Goal: Information Seeking & Learning: Learn about a topic

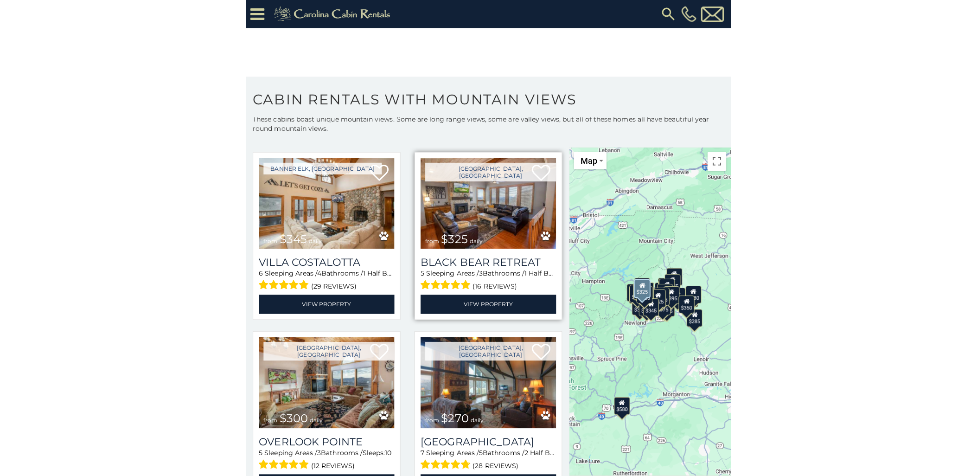
scroll to position [3256, 0]
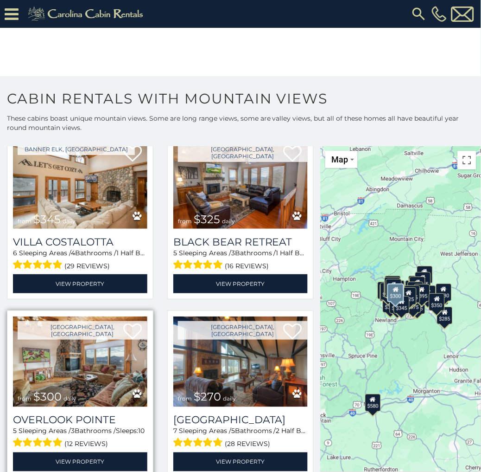
click at [86, 316] on img at bounding box center [80, 361] width 135 height 90
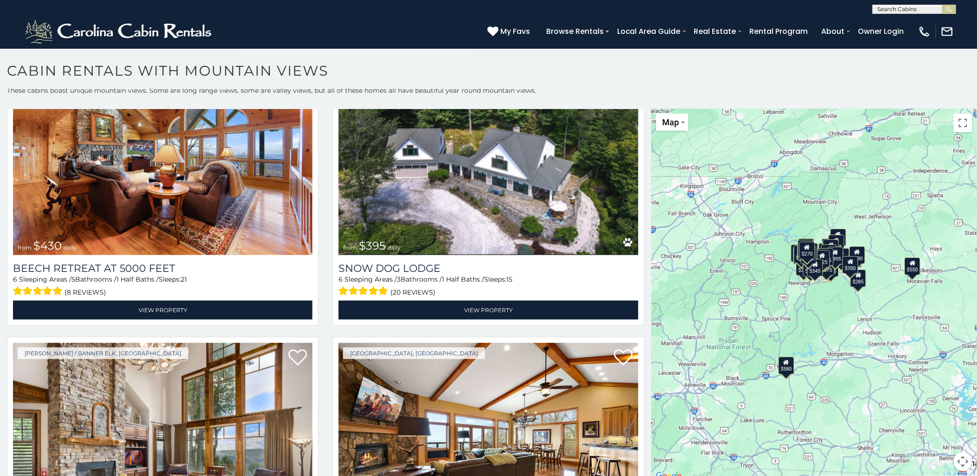
scroll to position [5229, 0]
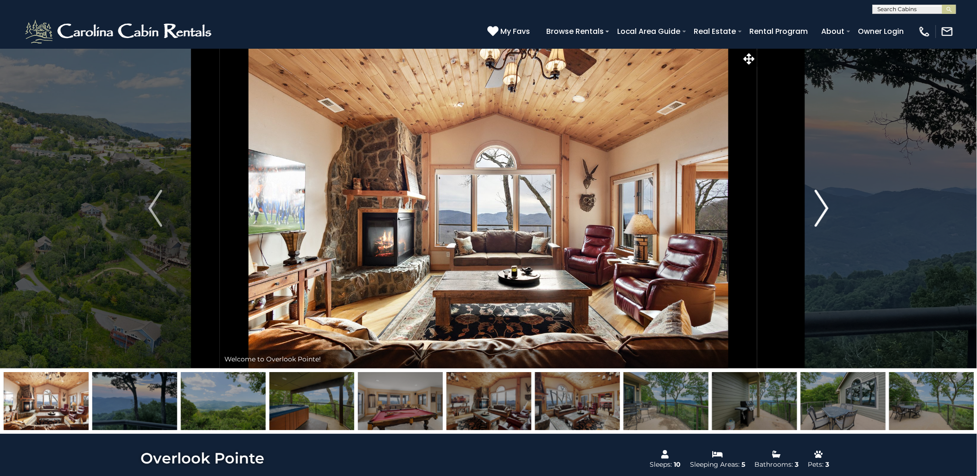
click at [827, 208] on img "Next" at bounding box center [822, 208] width 14 height 37
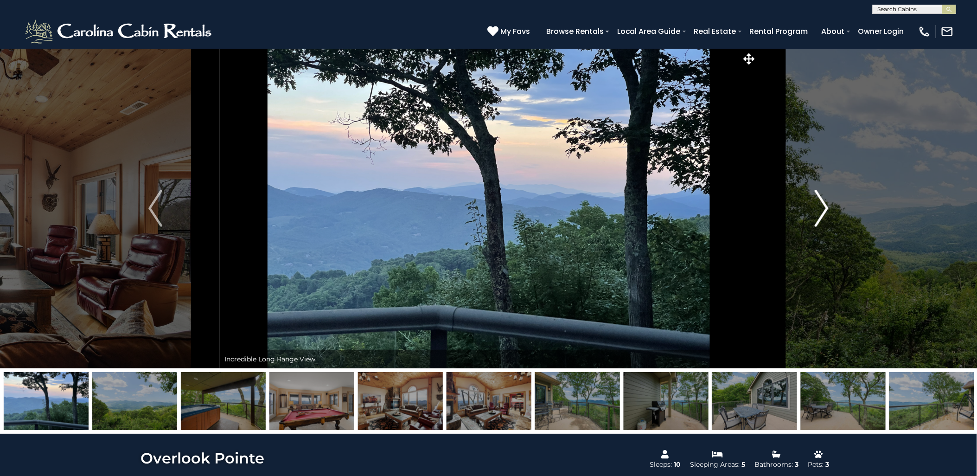
click at [827, 208] on img "Next" at bounding box center [822, 208] width 14 height 37
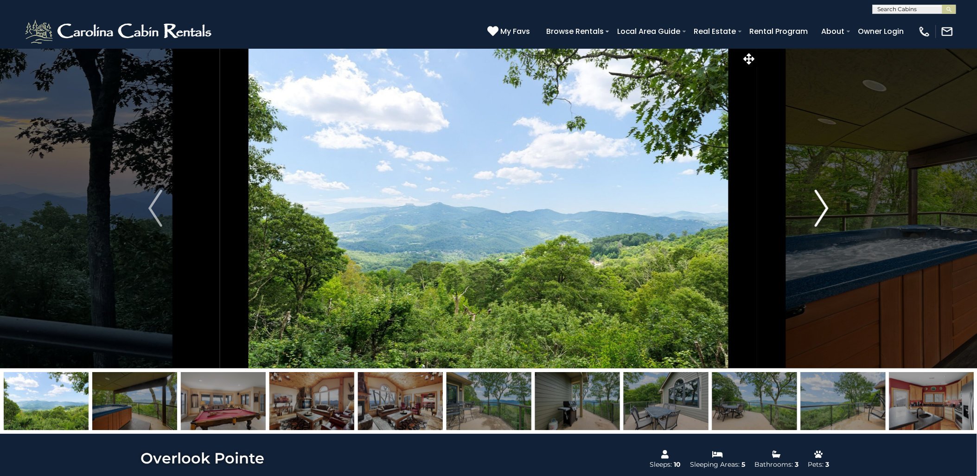
click at [827, 208] on img "Next" at bounding box center [822, 208] width 14 height 37
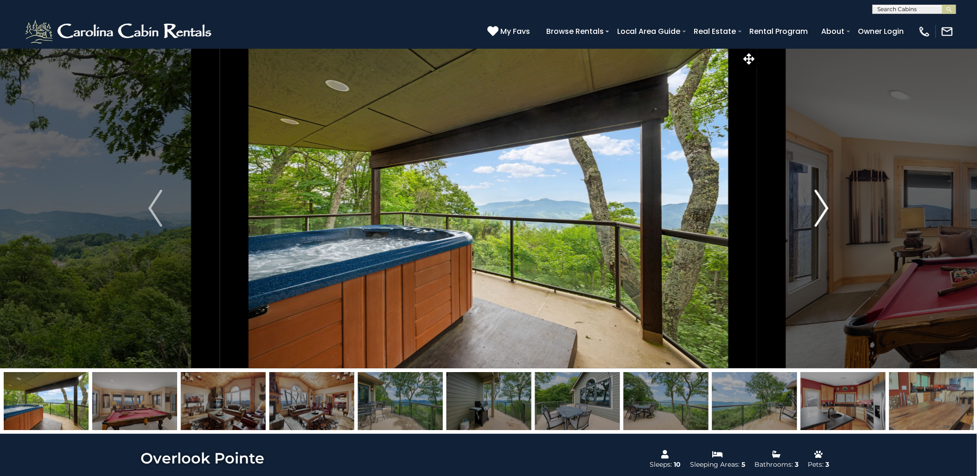
click at [829, 207] on button "Next" at bounding box center [821, 208] width 129 height 320
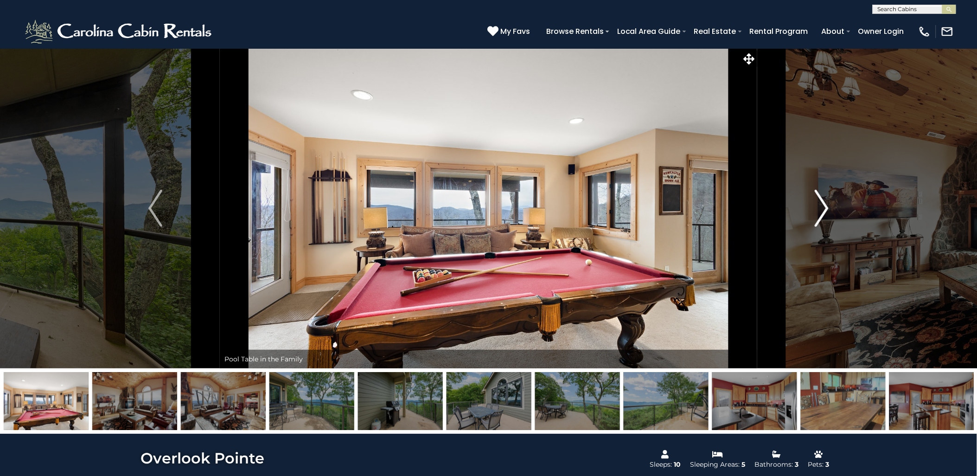
click at [829, 207] on button "Next" at bounding box center [821, 208] width 129 height 320
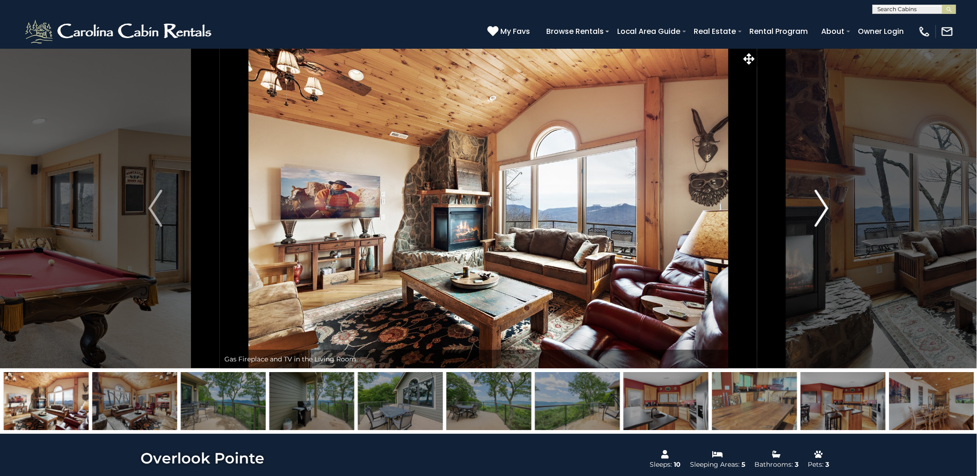
click at [829, 207] on button "Next" at bounding box center [821, 208] width 129 height 320
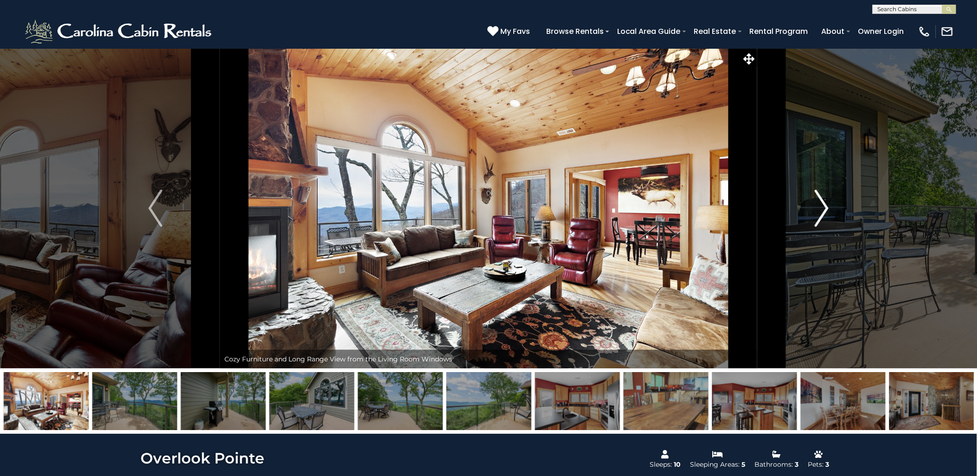
click at [843, 217] on button "Next" at bounding box center [821, 208] width 129 height 320
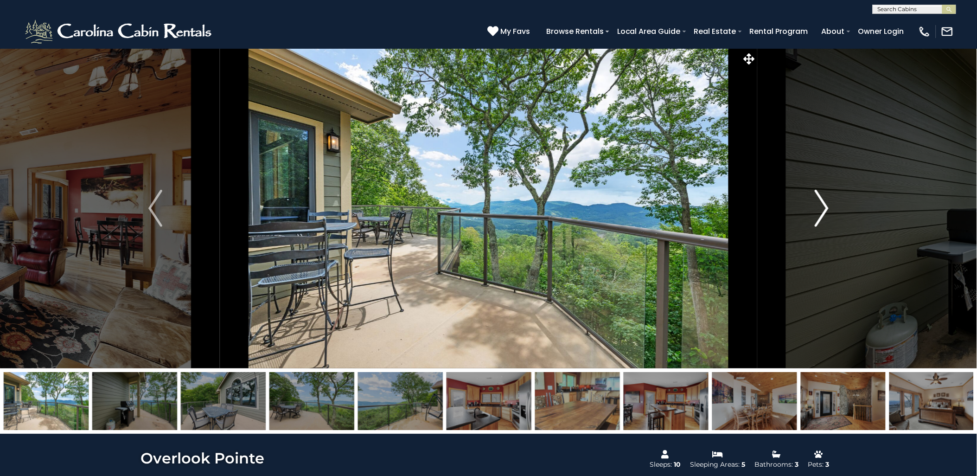
click at [842, 218] on button "Next" at bounding box center [821, 208] width 129 height 320
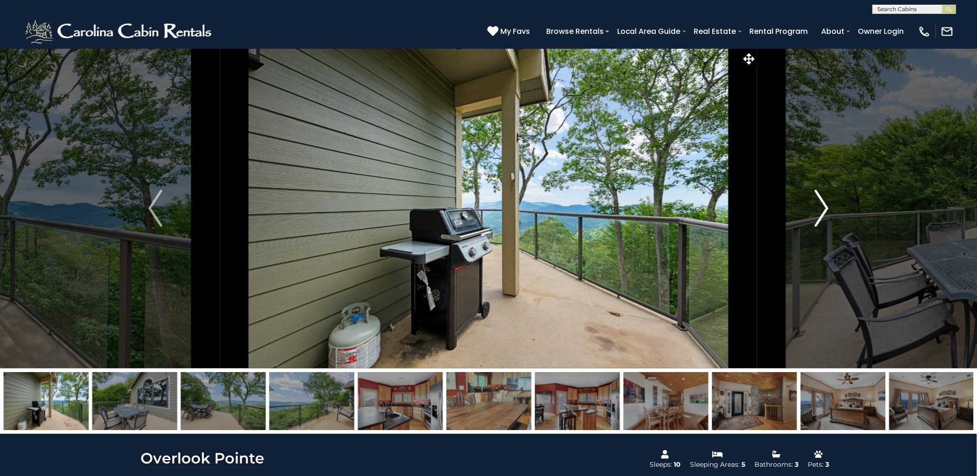
click at [824, 212] on img "Next" at bounding box center [822, 208] width 14 height 37
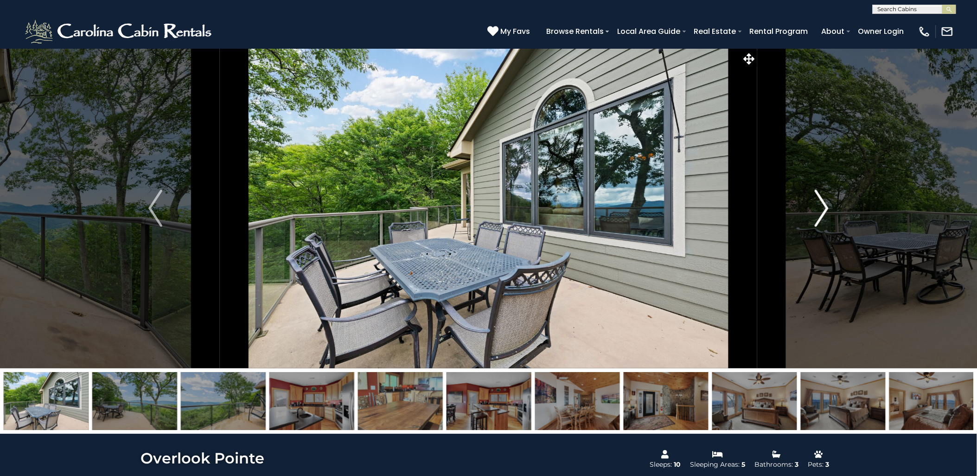
click at [828, 204] on img "Next" at bounding box center [822, 208] width 14 height 37
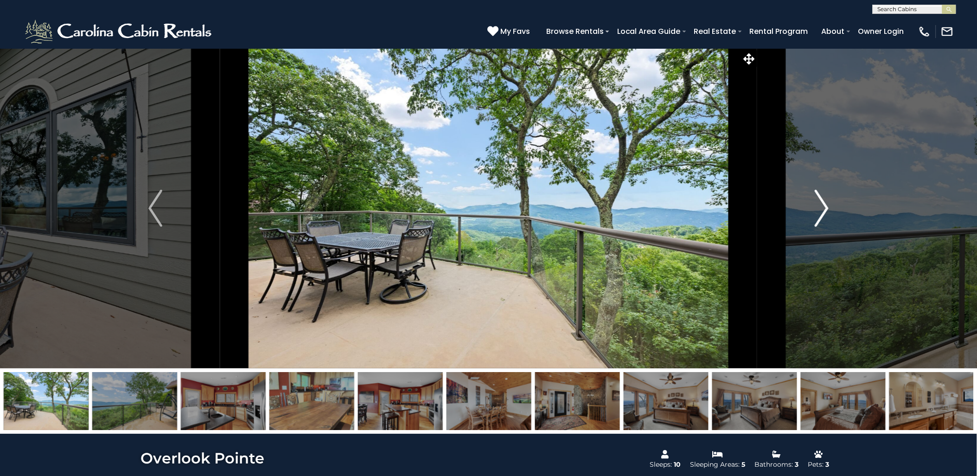
click at [827, 205] on img "Next" at bounding box center [822, 208] width 14 height 37
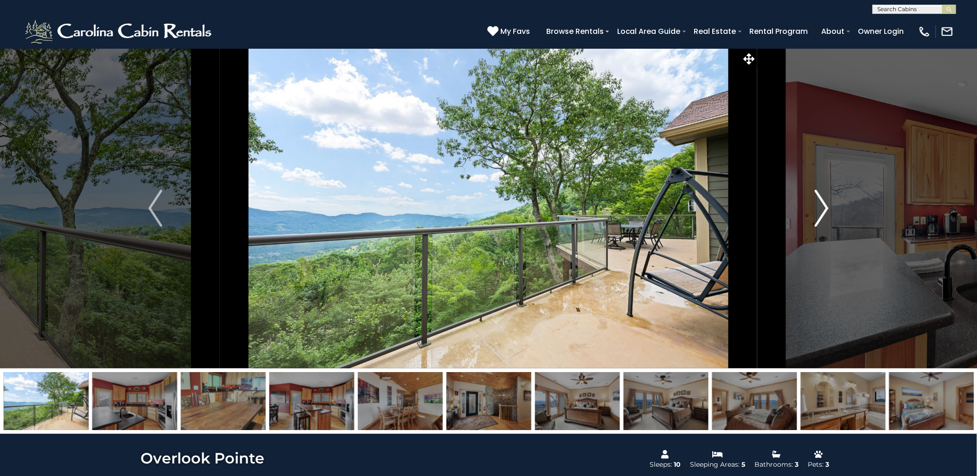
click at [824, 210] on img "Next" at bounding box center [822, 208] width 14 height 37
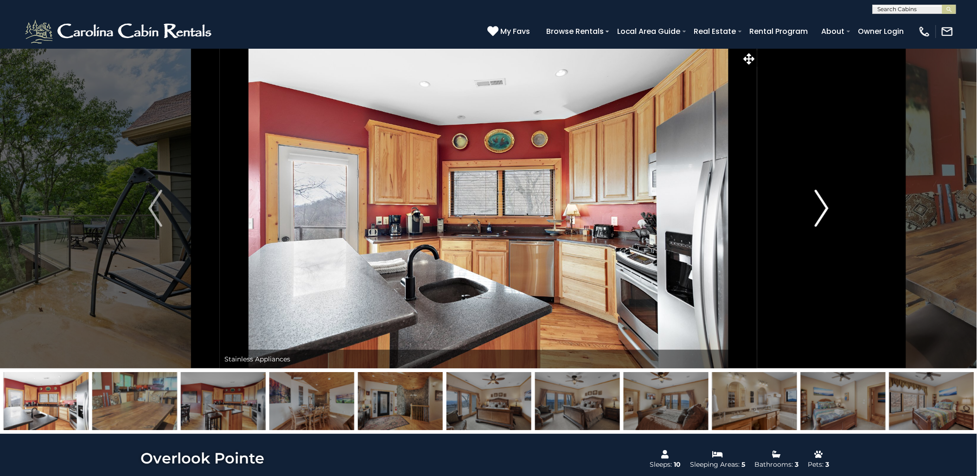
click at [827, 209] on img "Next" at bounding box center [822, 208] width 14 height 37
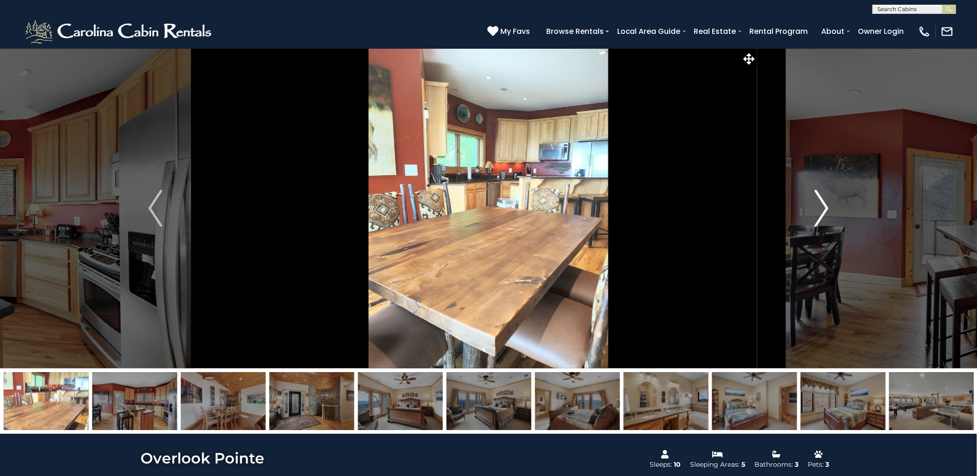
click at [823, 200] on img "Next" at bounding box center [822, 208] width 14 height 37
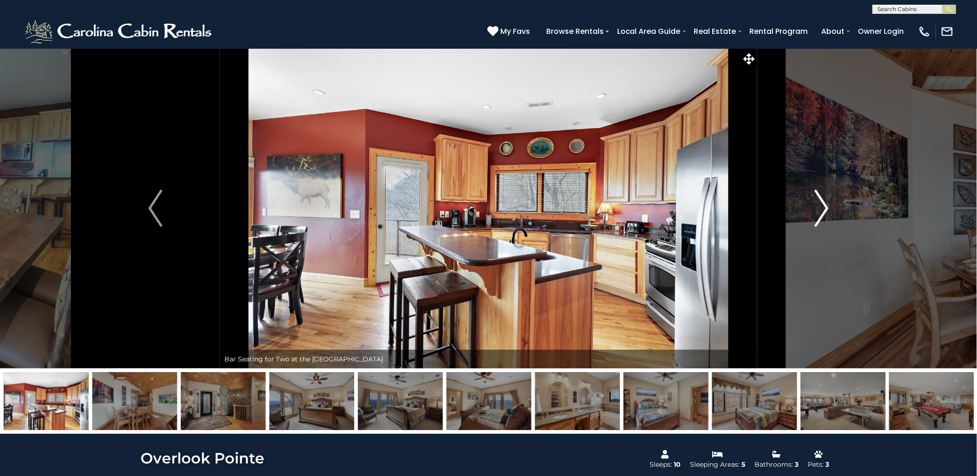
click at [823, 208] on img "Next" at bounding box center [822, 208] width 14 height 37
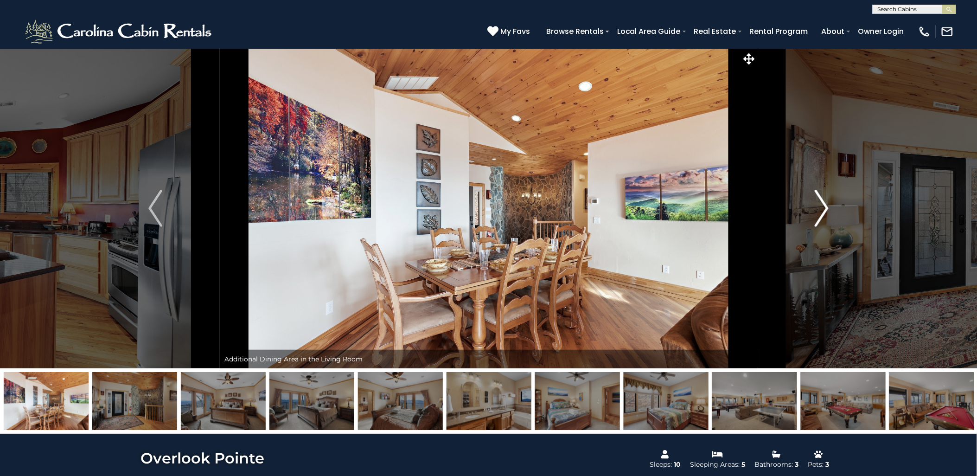
click at [823, 209] on img "Next" at bounding box center [822, 208] width 14 height 37
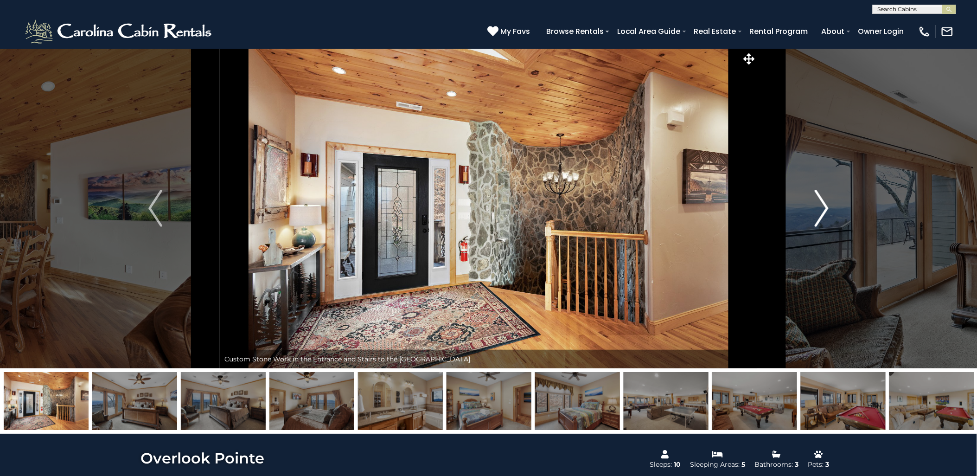
click at [822, 209] on img "Next" at bounding box center [822, 208] width 14 height 37
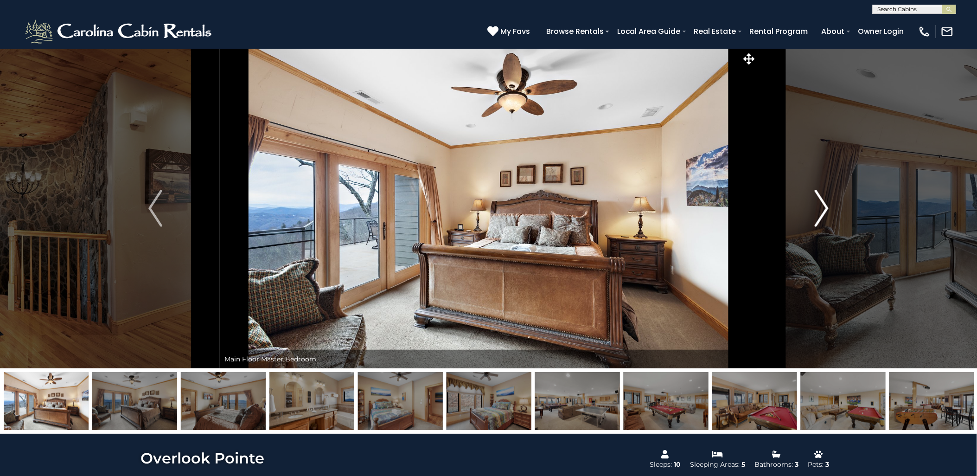
click at [827, 206] on img "Next" at bounding box center [822, 208] width 14 height 37
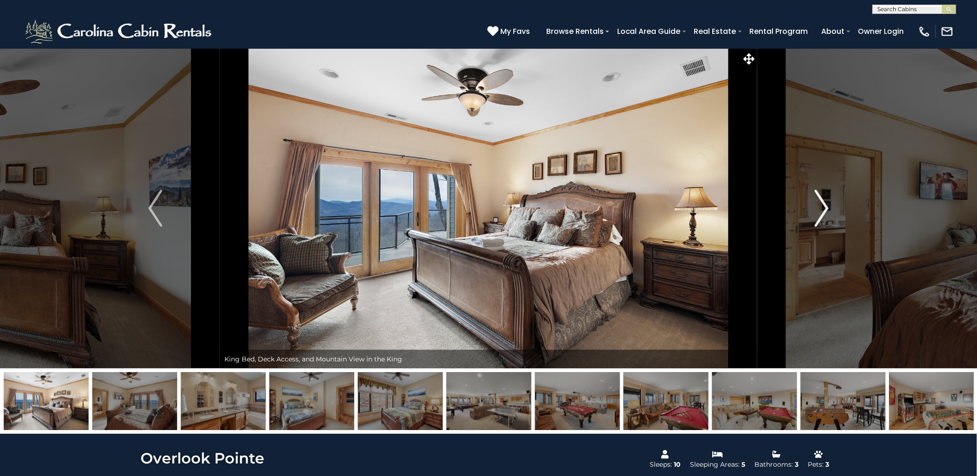
click at [827, 206] on img "Next" at bounding box center [822, 208] width 14 height 37
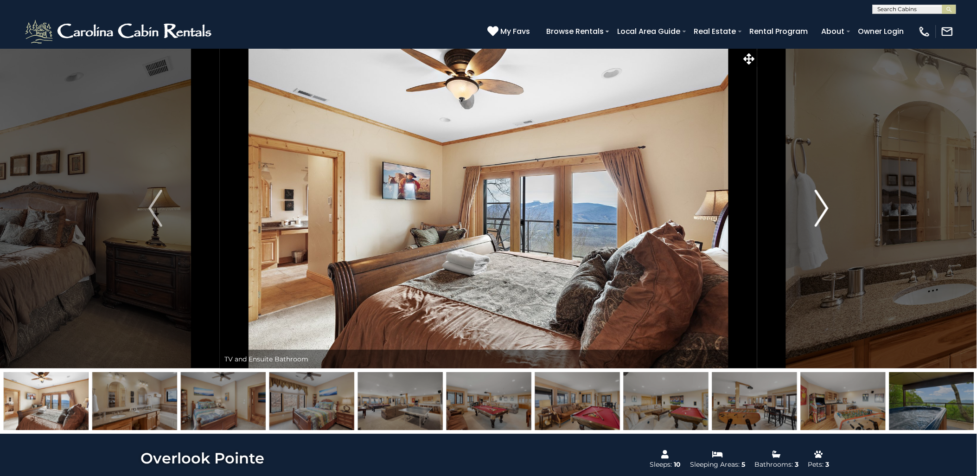
click at [827, 206] on img "Next" at bounding box center [822, 208] width 14 height 37
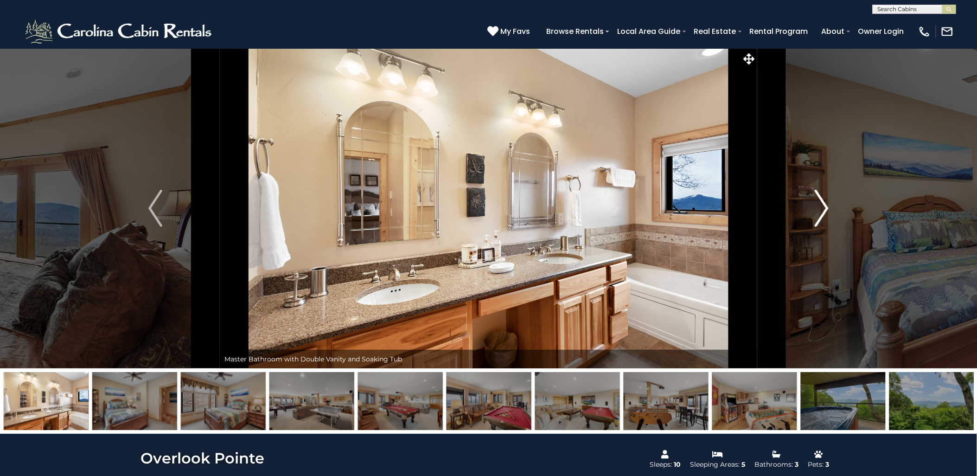
click at [827, 206] on img "Next" at bounding box center [822, 208] width 14 height 37
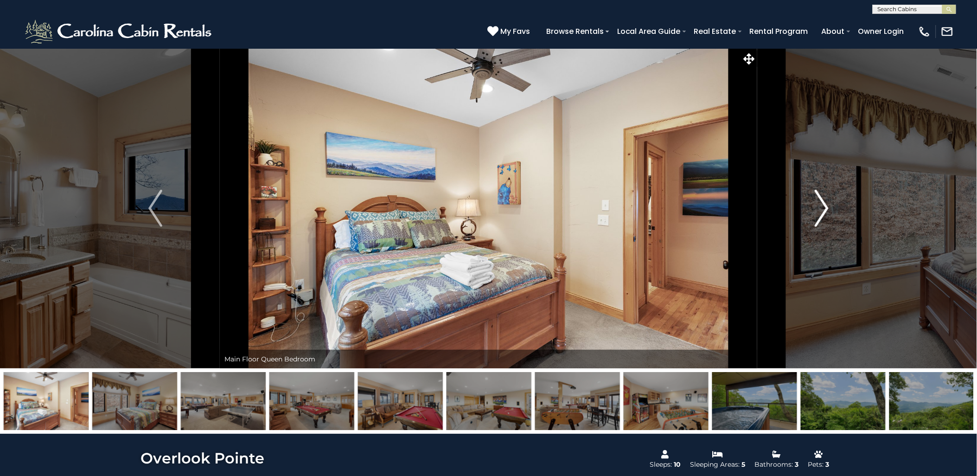
click at [827, 206] on img "Next" at bounding box center [822, 208] width 14 height 37
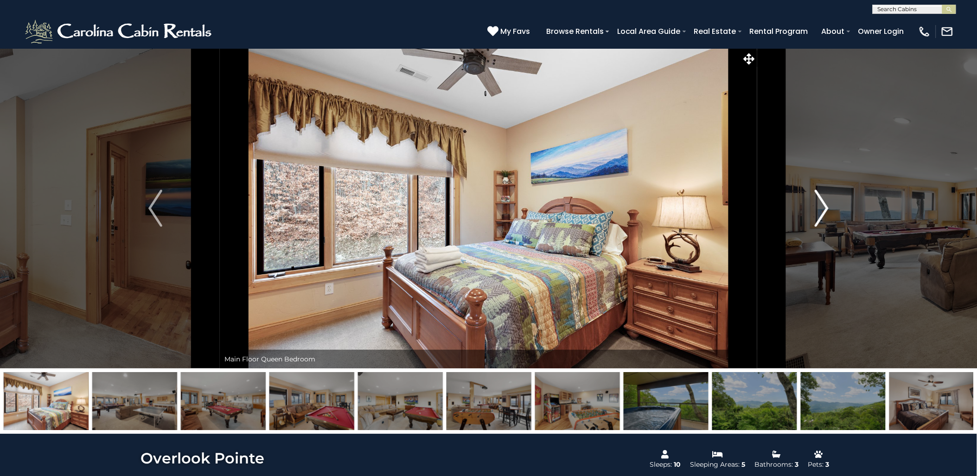
click at [826, 206] on img "Next" at bounding box center [822, 208] width 14 height 37
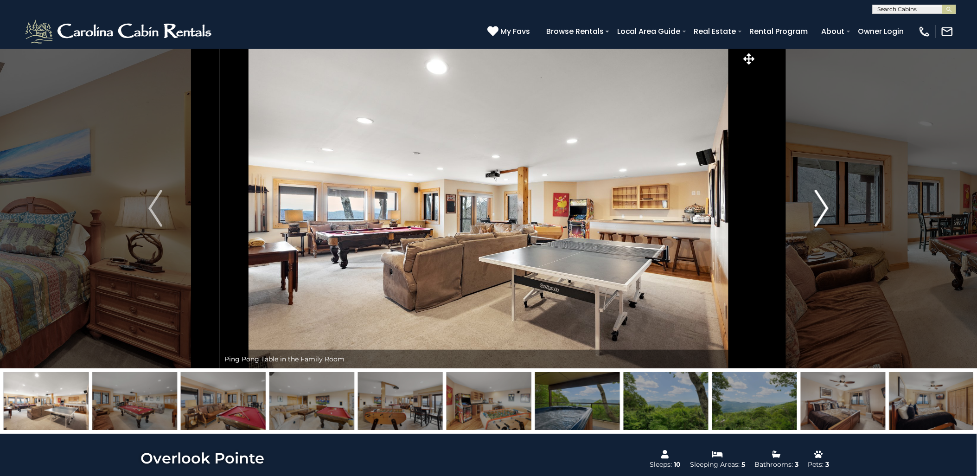
click at [828, 203] on button "Next" at bounding box center [821, 208] width 129 height 320
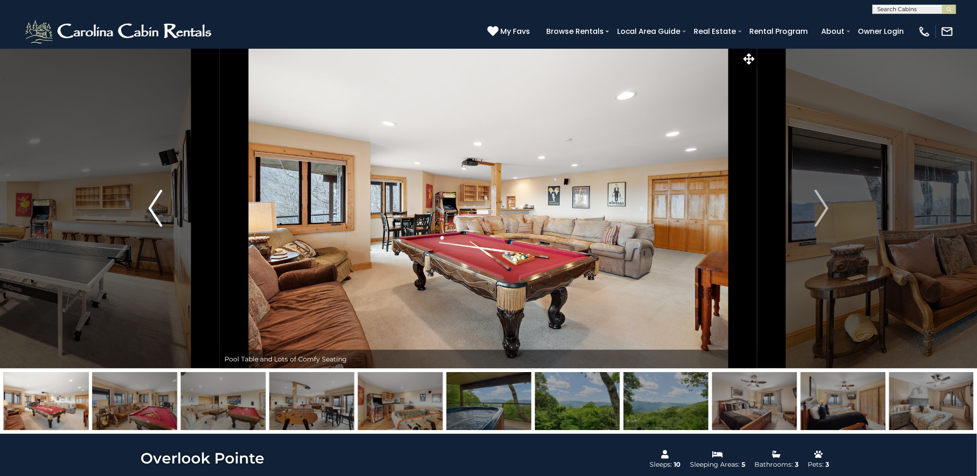
click at [163, 193] on button "Previous" at bounding box center [155, 208] width 129 height 320
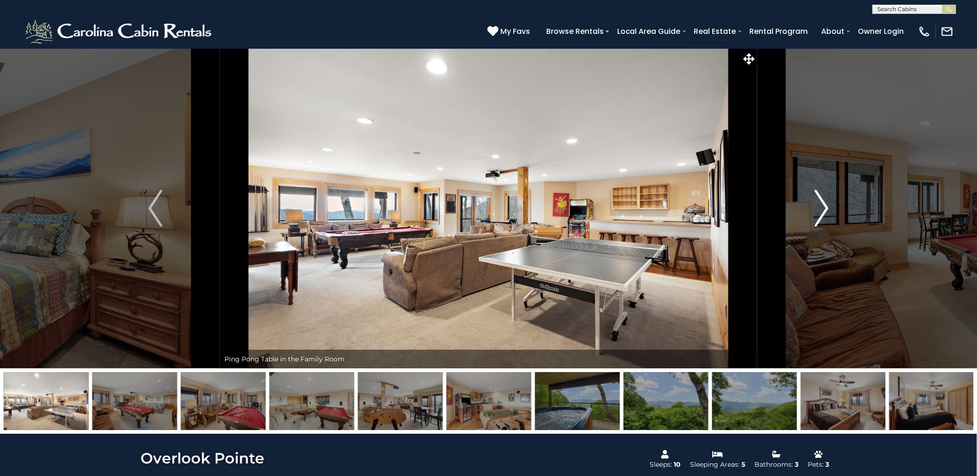
click at [826, 207] on img "Next" at bounding box center [822, 208] width 14 height 37
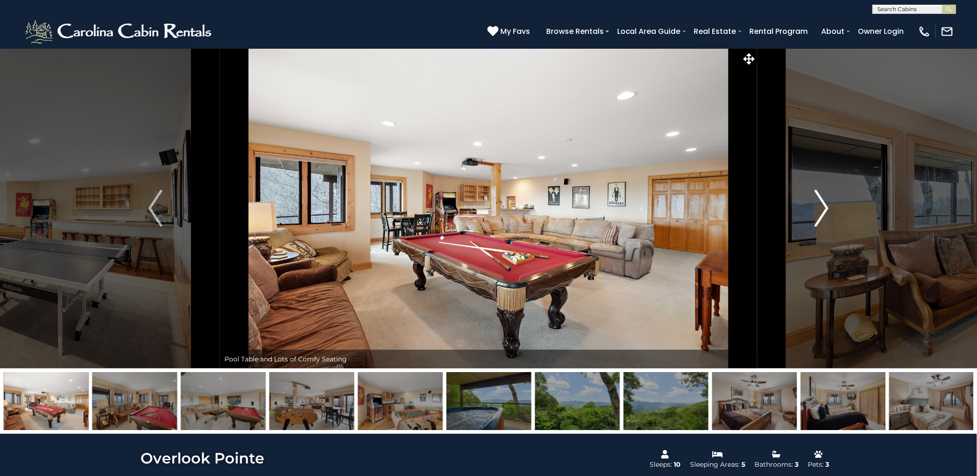
click at [826, 207] on img "Next" at bounding box center [822, 208] width 14 height 37
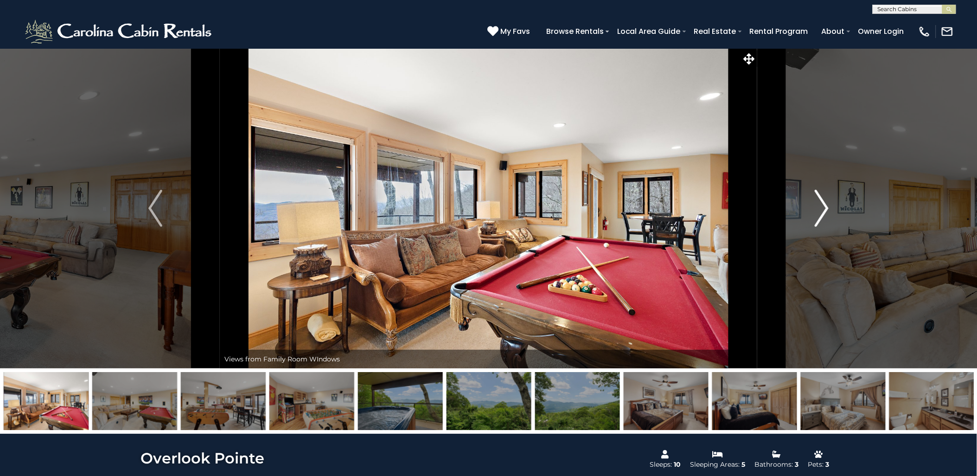
click at [827, 206] on img "Next" at bounding box center [822, 208] width 14 height 37
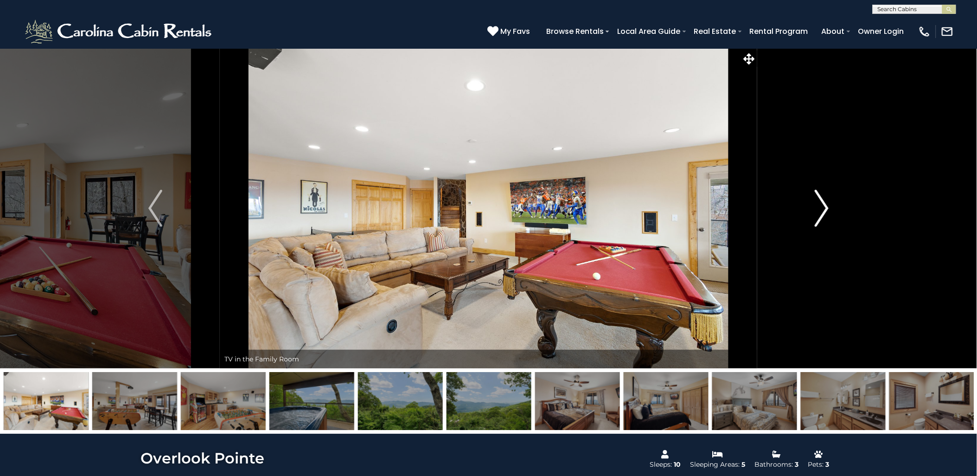
click at [827, 206] on img "Next" at bounding box center [822, 208] width 14 height 37
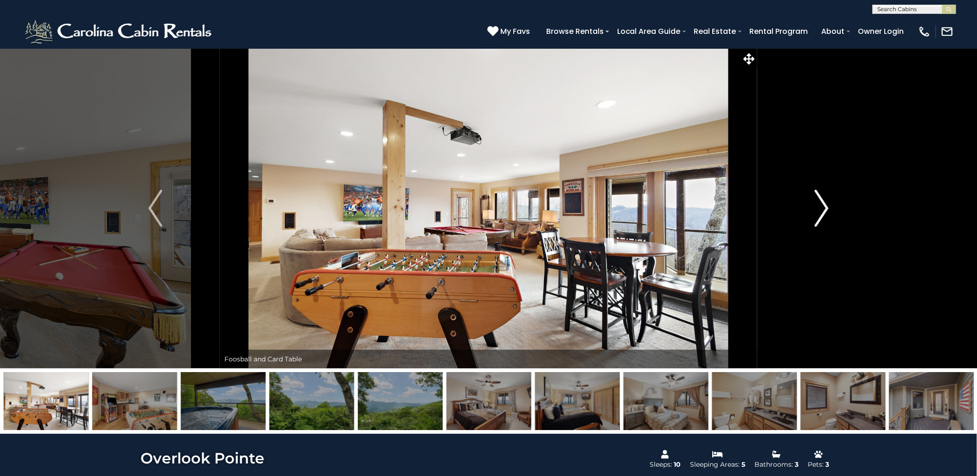
click at [826, 207] on img "Next" at bounding box center [822, 208] width 14 height 37
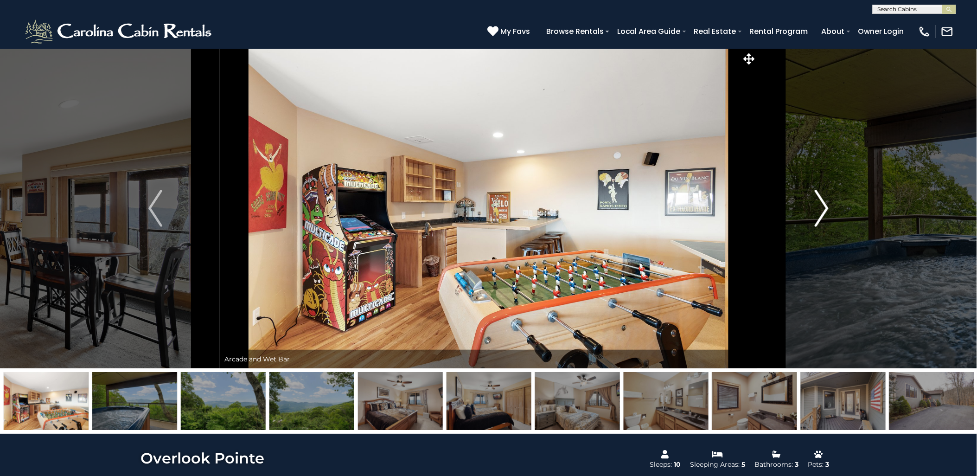
click at [826, 208] on img "Next" at bounding box center [822, 208] width 14 height 37
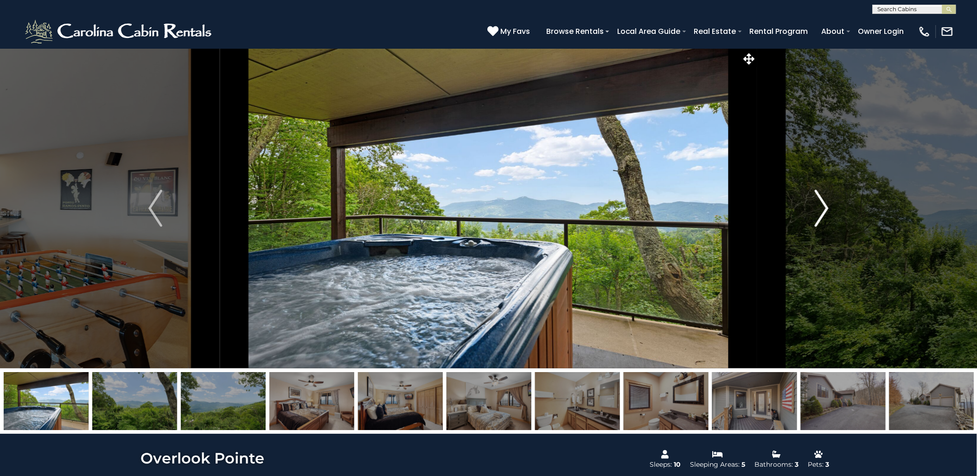
click at [826, 208] on img "Next" at bounding box center [822, 208] width 14 height 37
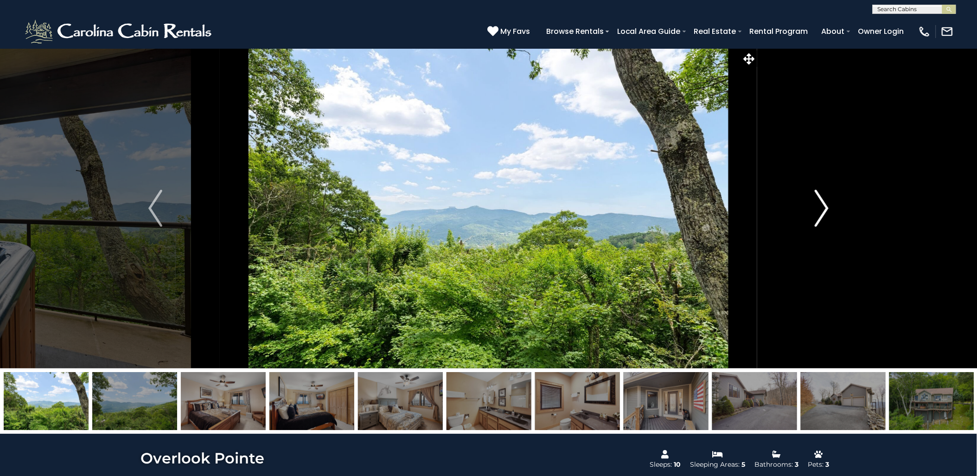
click at [826, 208] on img "Next" at bounding box center [822, 208] width 14 height 37
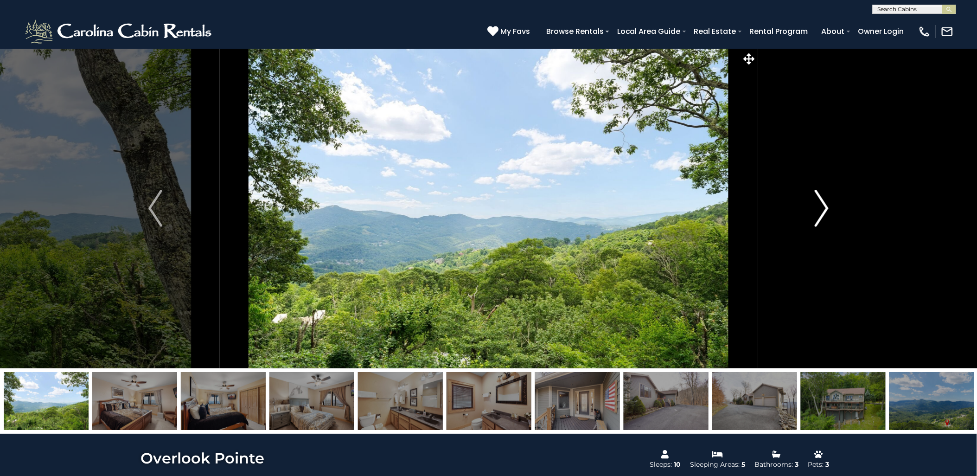
click at [826, 209] on img "Next" at bounding box center [822, 208] width 14 height 37
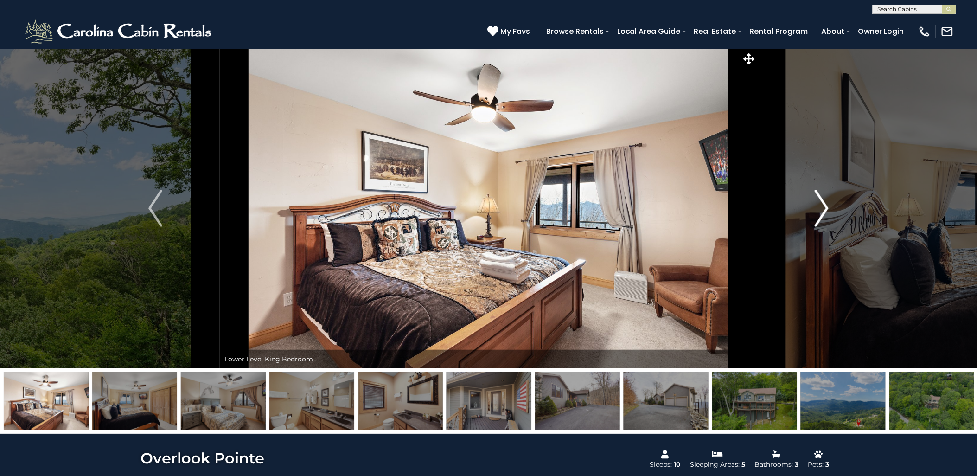
click at [826, 209] on img "Next" at bounding box center [822, 208] width 14 height 37
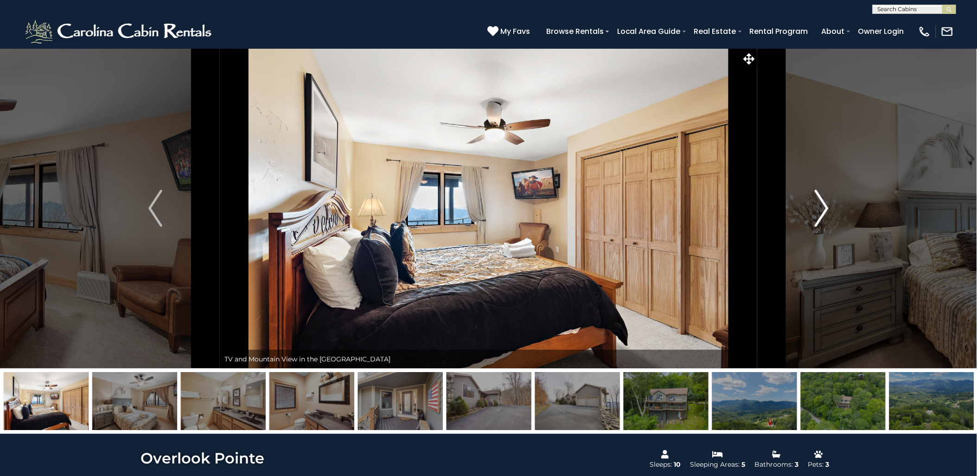
click at [826, 209] on img "Next" at bounding box center [822, 208] width 14 height 37
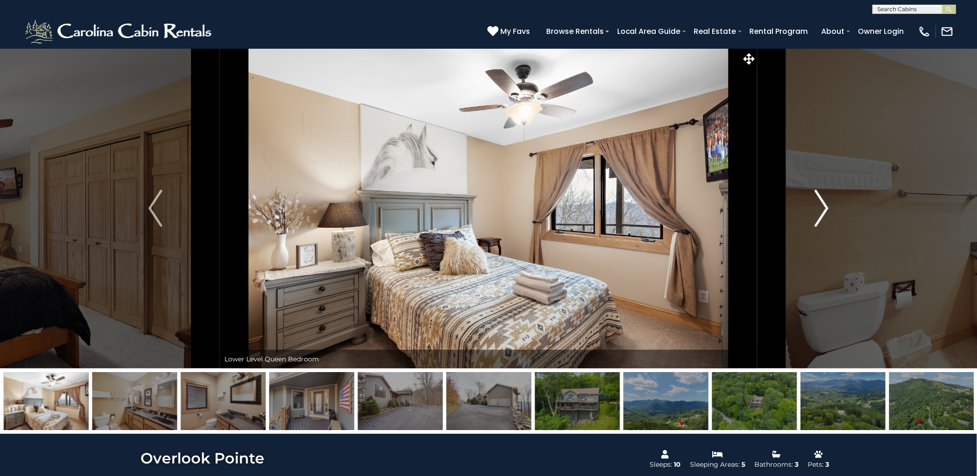
click at [827, 206] on img "Next" at bounding box center [822, 208] width 14 height 37
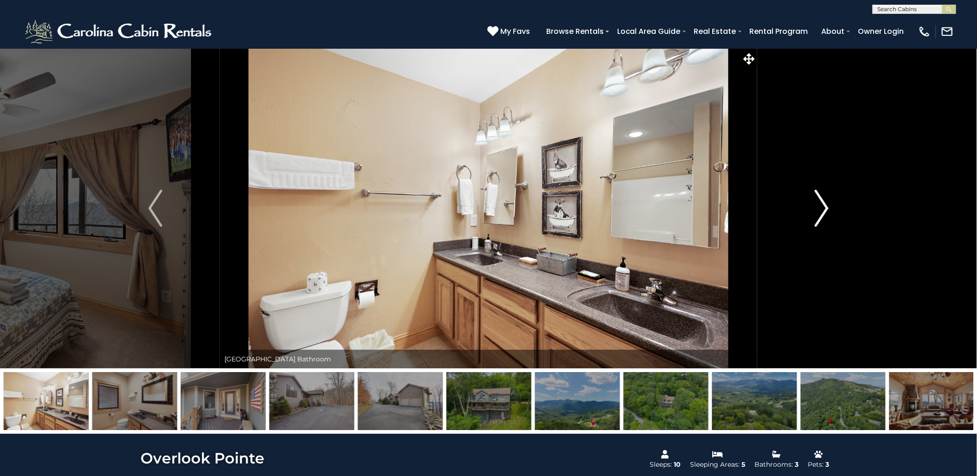
click at [827, 206] on img "Next" at bounding box center [822, 208] width 14 height 37
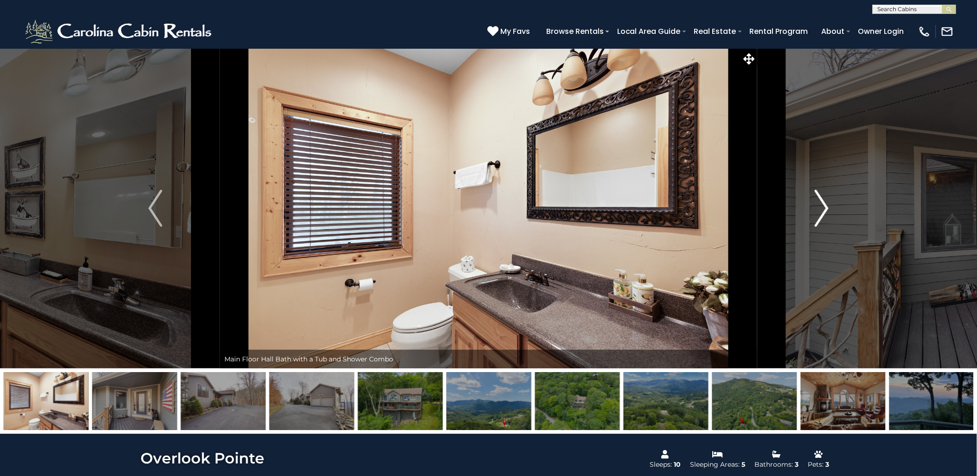
click at [827, 207] on img "Next" at bounding box center [822, 208] width 14 height 37
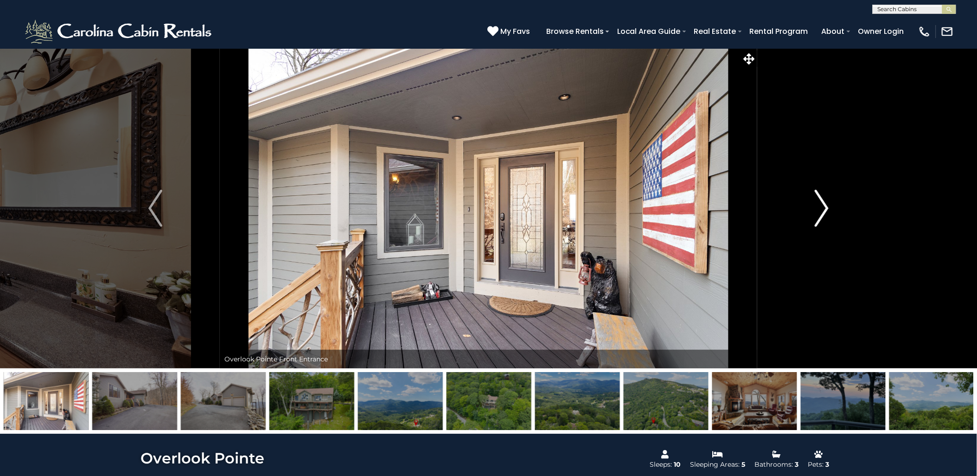
click at [827, 207] on img "Next" at bounding box center [822, 208] width 14 height 37
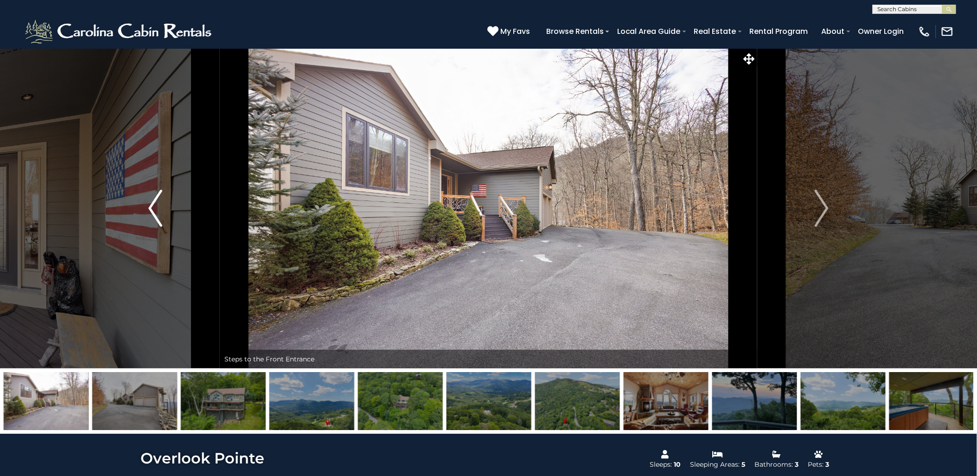
click at [151, 195] on img "Previous" at bounding box center [155, 208] width 14 height 37
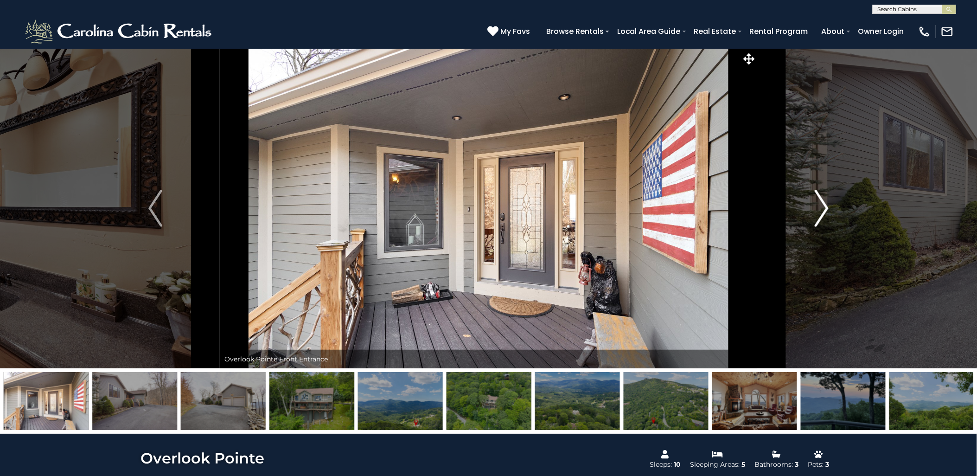
click at [820, 205] on img "Next" at bounding box center [822, 208] width 14 height 37
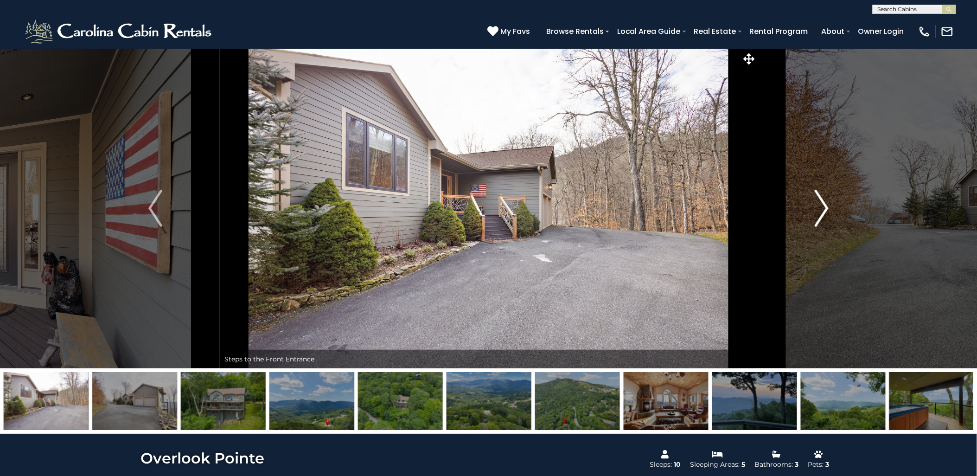
click at [820, 205] on img "Next" at bounding box center [822, 208] width 14 height 37
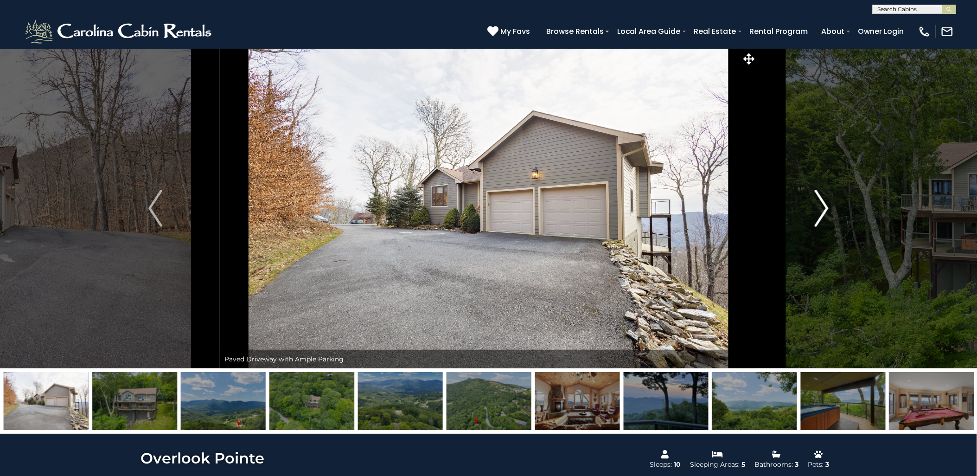
click at [821, 205] on img "Next" at bounding box center [822, 208] width 14 height 37
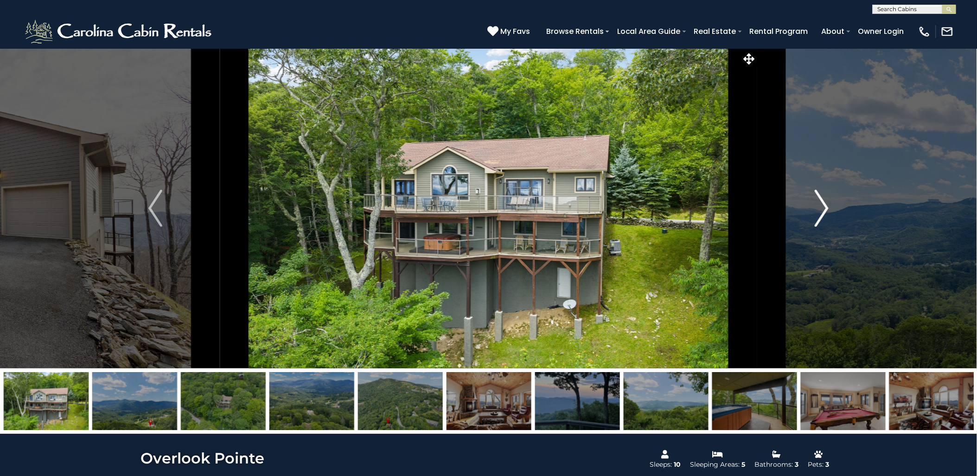
click at [827, 217] on img "Next" at bounding box center [822, 208] width 14 height 37
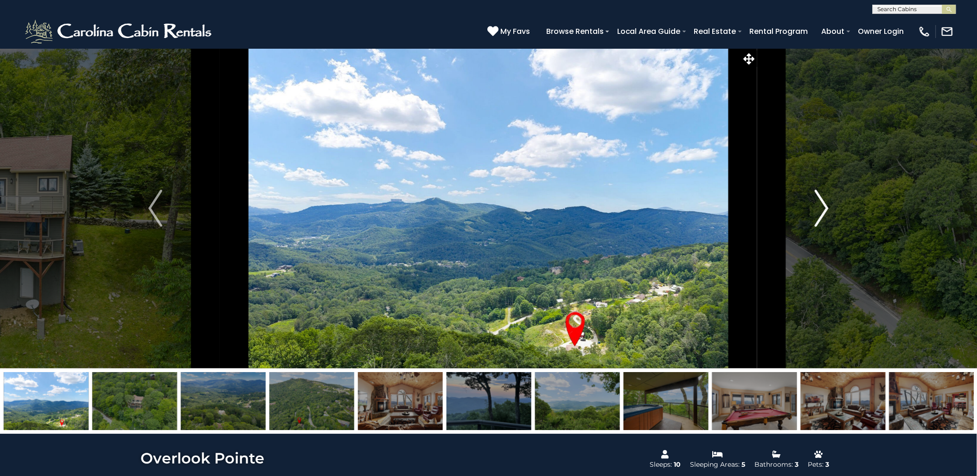
click at [827, 217] on img "Next" at bounding box center [822, 208] width 14 height 37
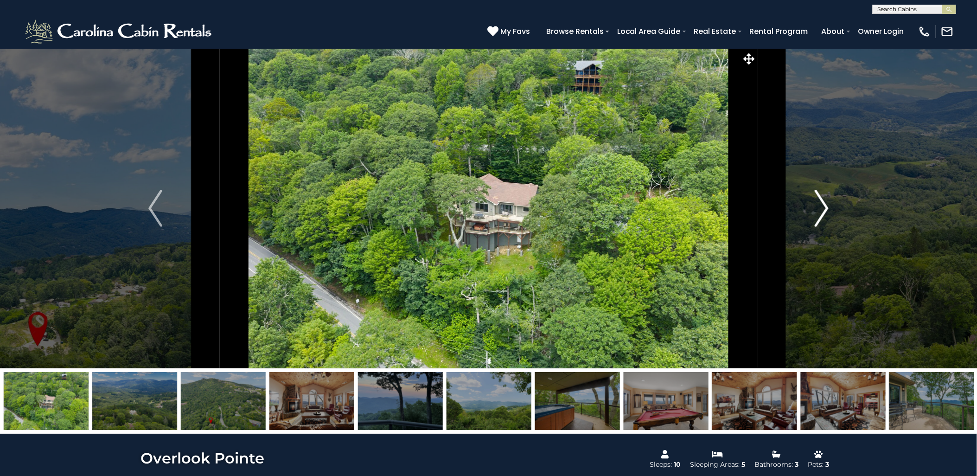
click at [827, 217] on img "Next" at bounding box center [822, 208] width 14 height 37
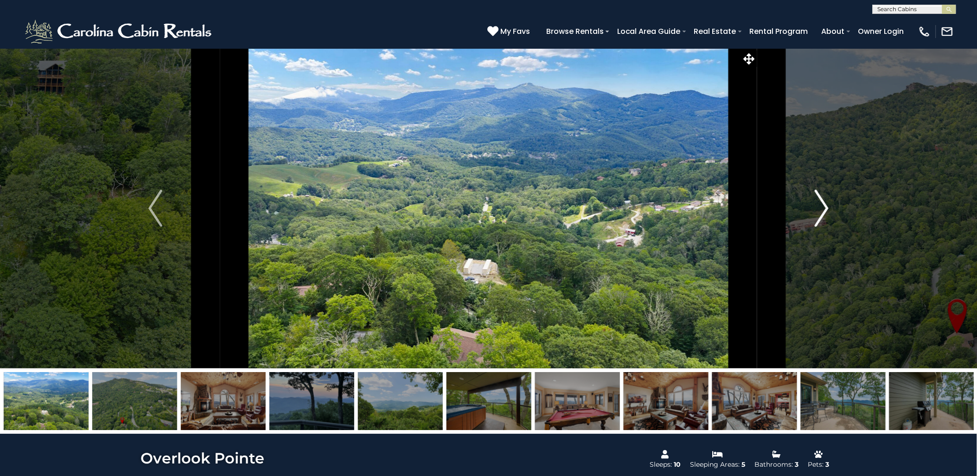
click at [827, 217] on img "Next" at bounding box center [822, 208] width 14 height 37
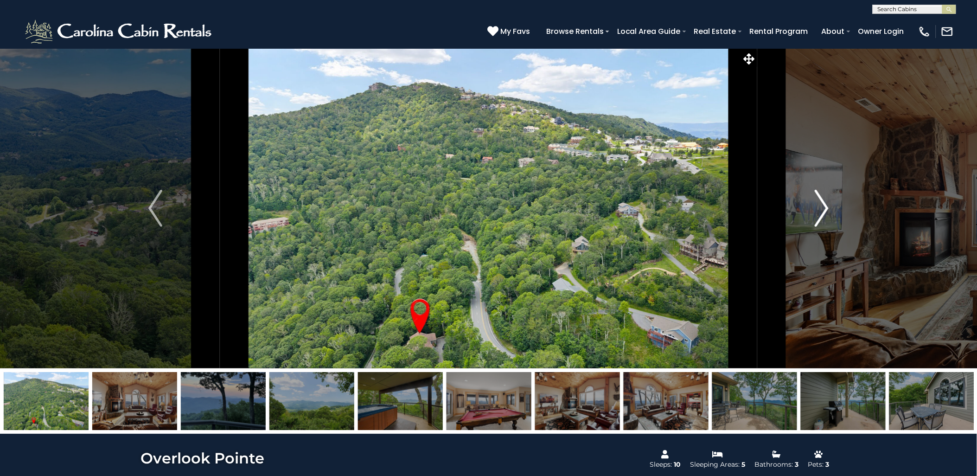
click at [827, 217] on img "Next" at bounding box center [822, 208] width 14 height 37
